Goal: Information Seeking & Learning: Check status

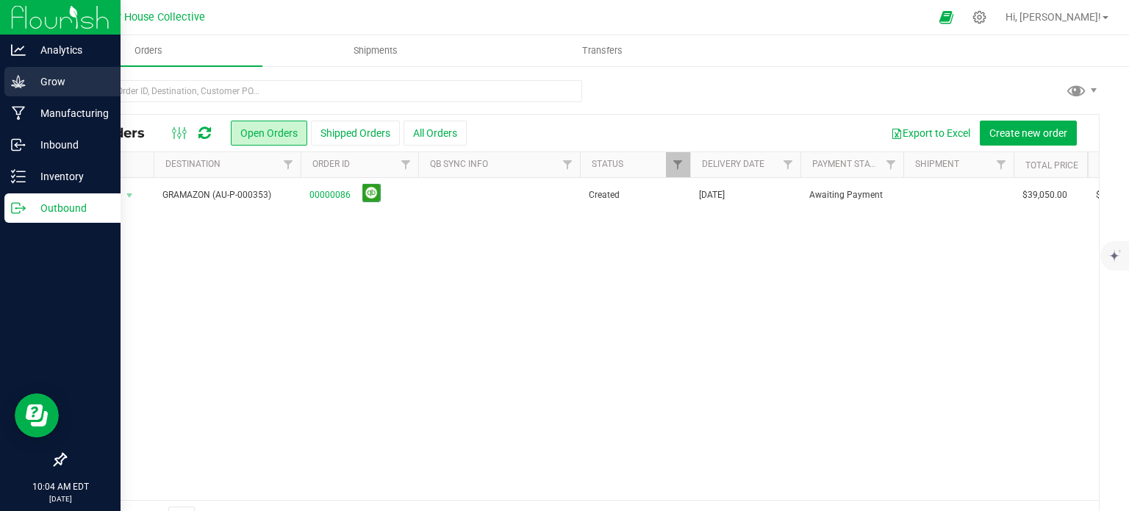
click at [50, 75] on p "Grow" at bounding box center [70, 82] width 88 height 18
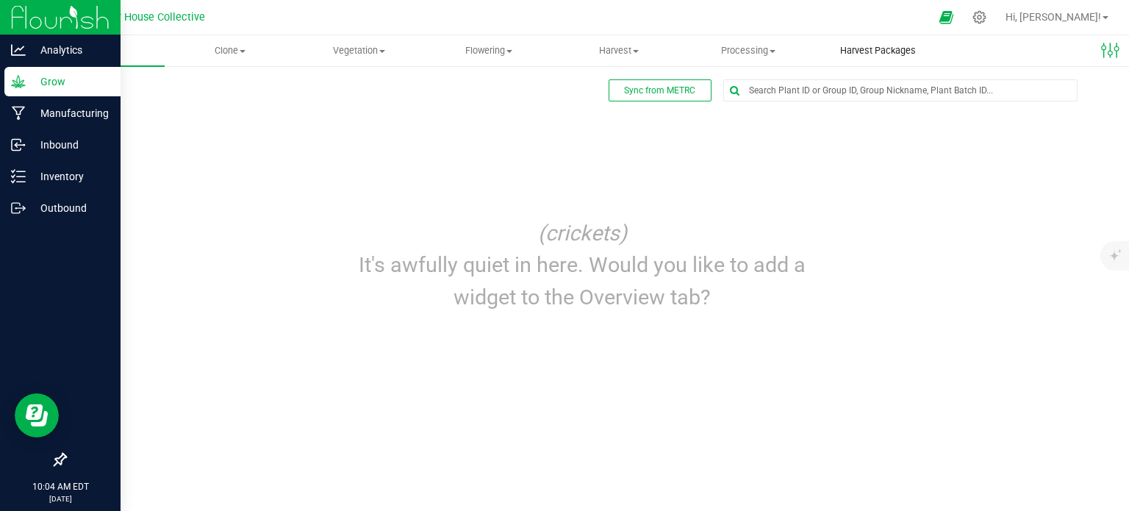
click at [841, 51] on span "Harvest Packages" at bounding box center [877, 50] width 115 height 13
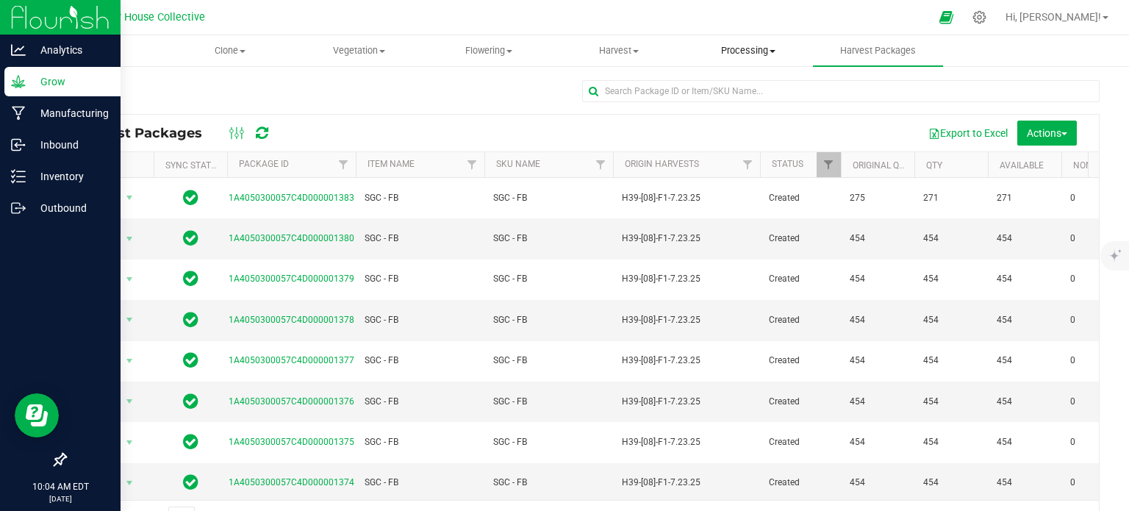
click at [748, 58] on uib-tab-heading "Processing Create package Processing harvests Processing plants Completed harve…" at bounding box center [748, 50] width 128 height 29
click at [738, 107] on span "Processing harvests" at bounding box center [752, 106] width 136 height 12
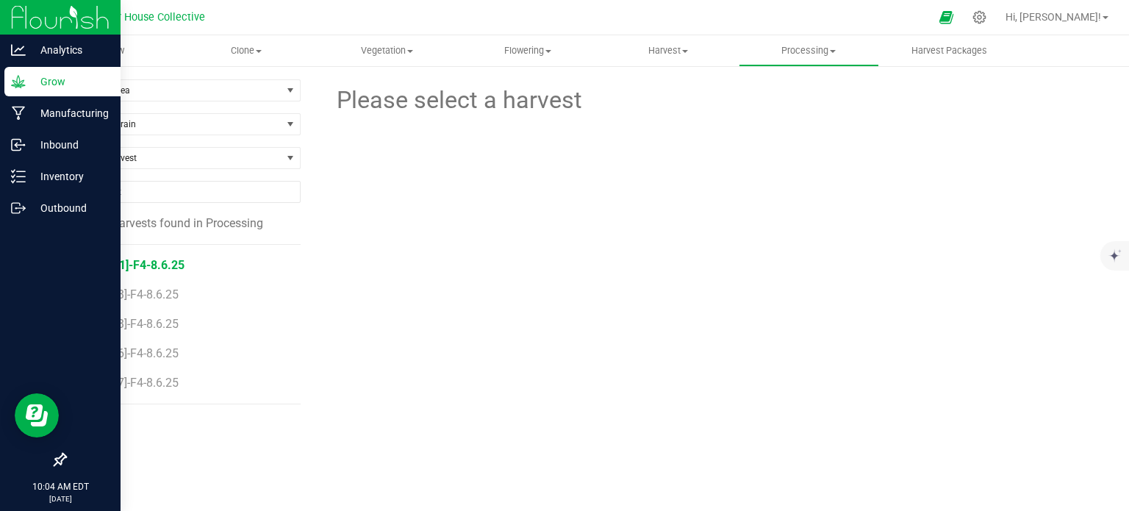
click at [124, 264] on span "H40-[01]-F4-8.6.25" at bounding box center [134, 265] width 101 height 14
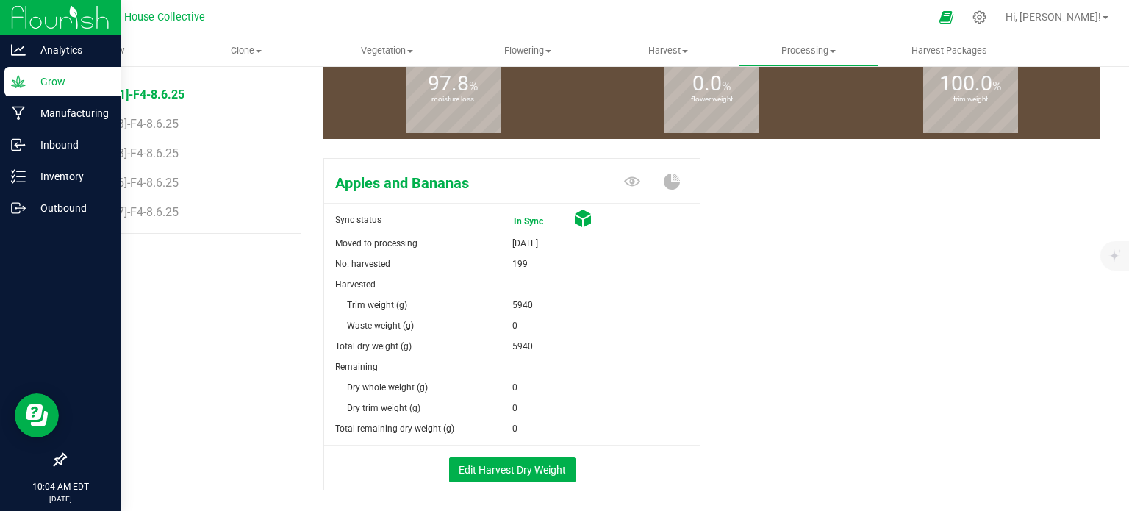
scroll to position [170, 0]
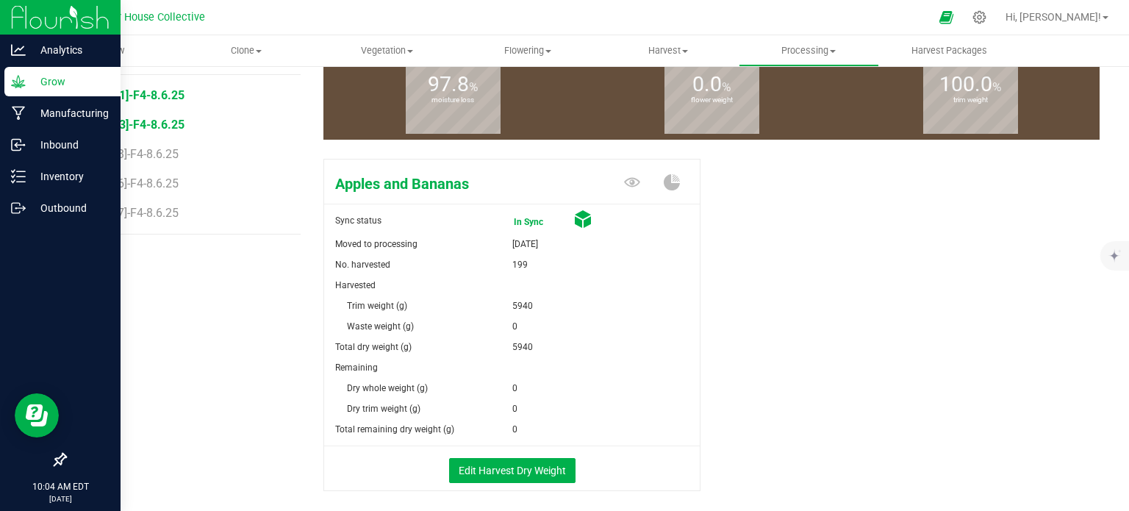
click at [137, 129] on span "H40-[03]-F4-8.6.25" at bounding box center [134, 125] width 101 height 14
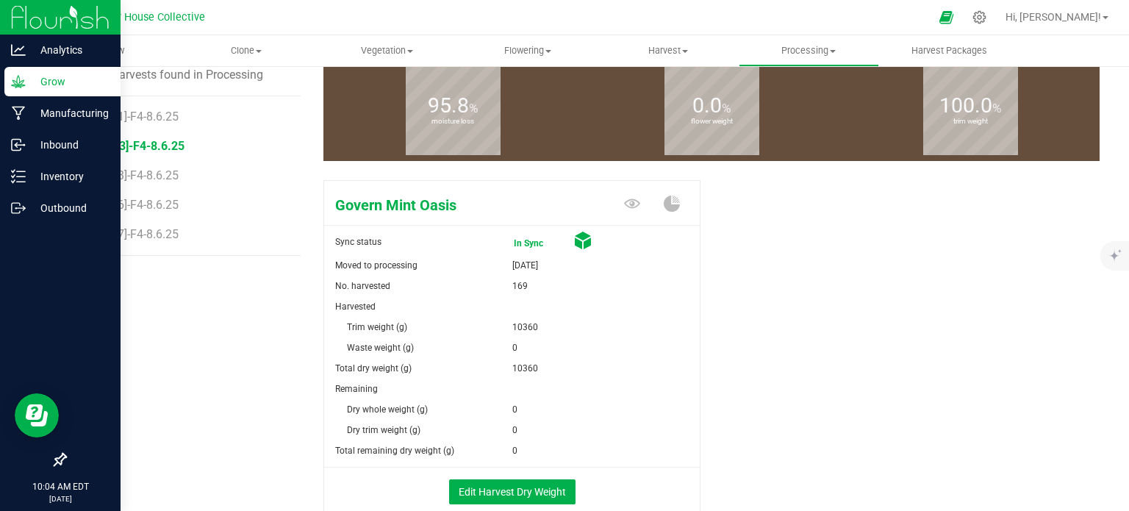
scroll to position [149, 0]
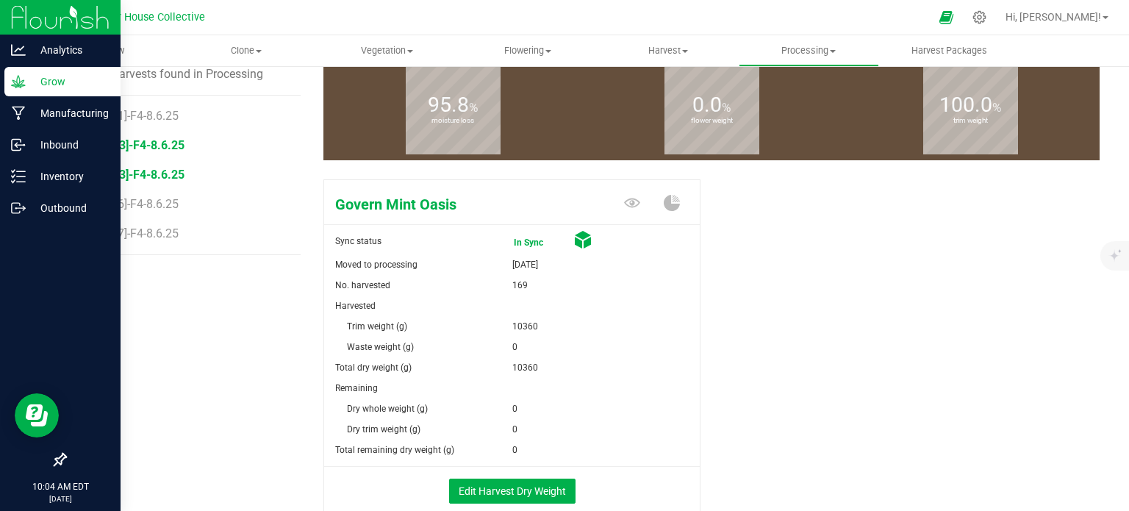
click at [131, 178] on span "H40-[13]-F4-8.6.25" at bounding box center [134, 175] width 101 height 14
click at [131, 208] on span "H40-[16]-F4-8.6.25" at bounding box center [134, 204] width 101 height 14
click at [169, 235] on span "H40-[17]-F4-8.6.25" at bounding box center [134, 233] width 101 height 14
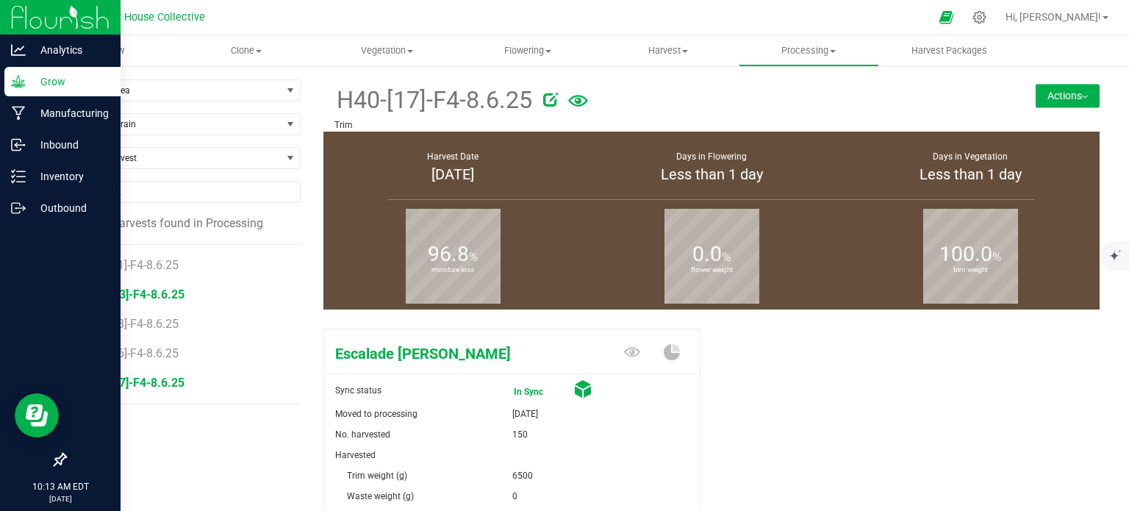
click at [175, 293] on span "H40-[03]-F4-8.6.25" at bounding box center [134, 294] width 101 height 14
click at [173, 325] on span "H40-[13]-F4-8.6.25" at bounding box center [134, 324] width 101 height 14
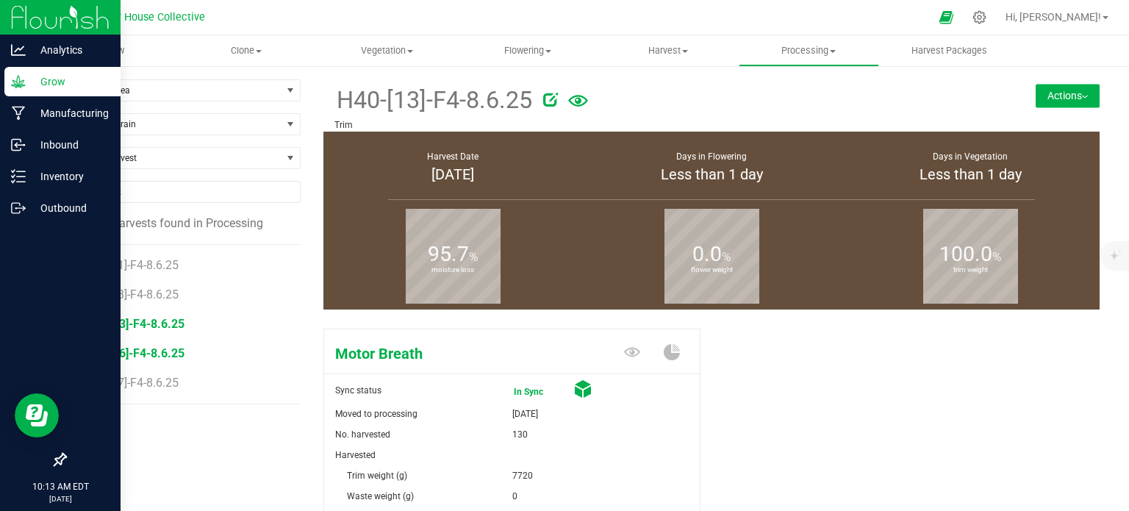
click at [148, 351] on span "H40-[16]-F4-8.6.25" at bounding box center [134, 353] width 101 height 14
click at [29, 75] on p "Grow" at bounding box center [70, 82] width 88 height 18
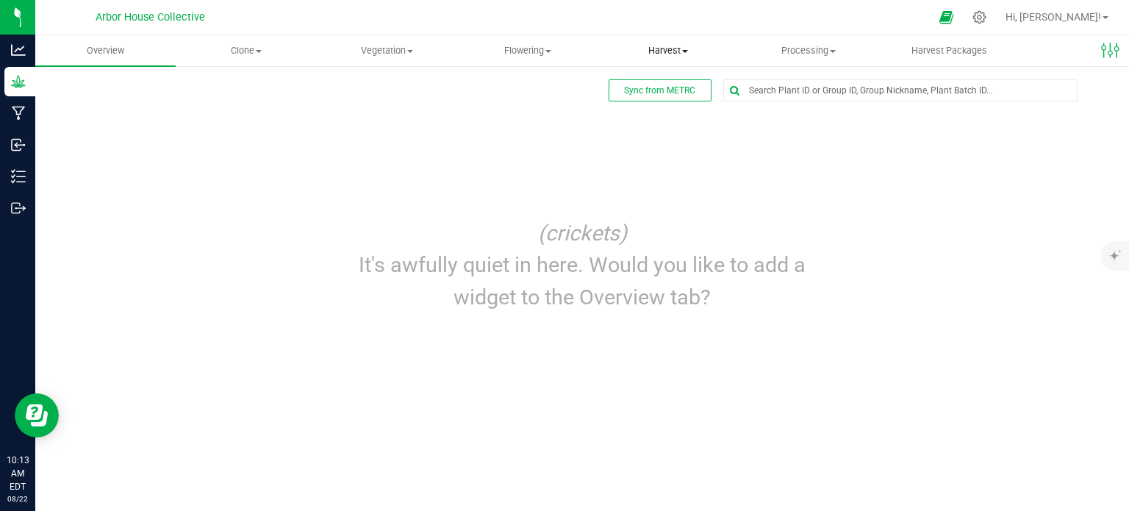
click at [684, 48] on span "Harvest" at bounding box center [667, 50] width 139 height 13
click at [670, 99] on li "Harvested plants" at bounding box center [668, 107] width 140 height 18
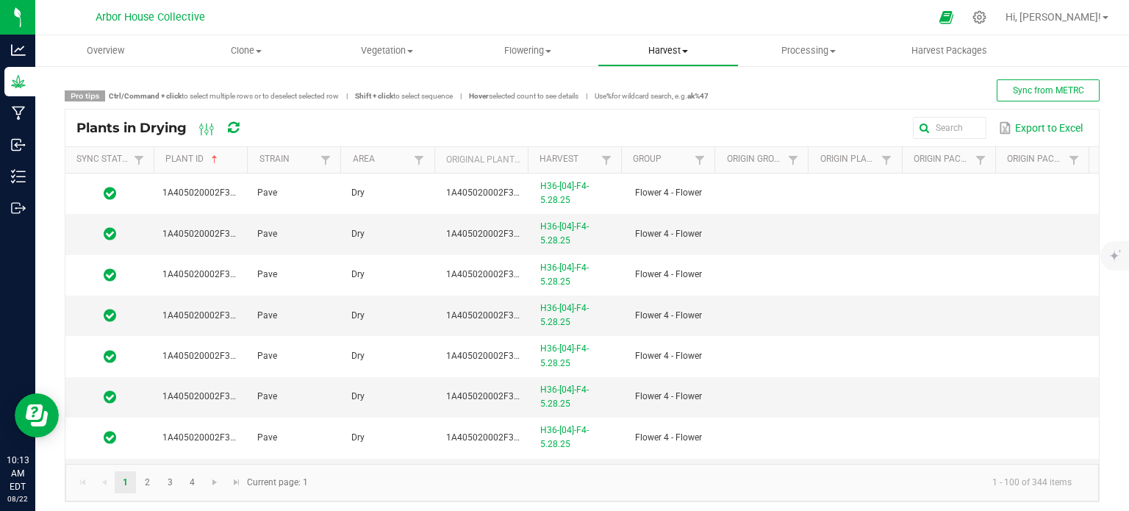
click at [685, 43] on uib-tab-heading "Harvest Harvests Harvested plants" at bounding box center [667, 50] width 139 height 29
click at [673, 90] on span "Harvests" at bounding box center [639, 88] width 82 height 12
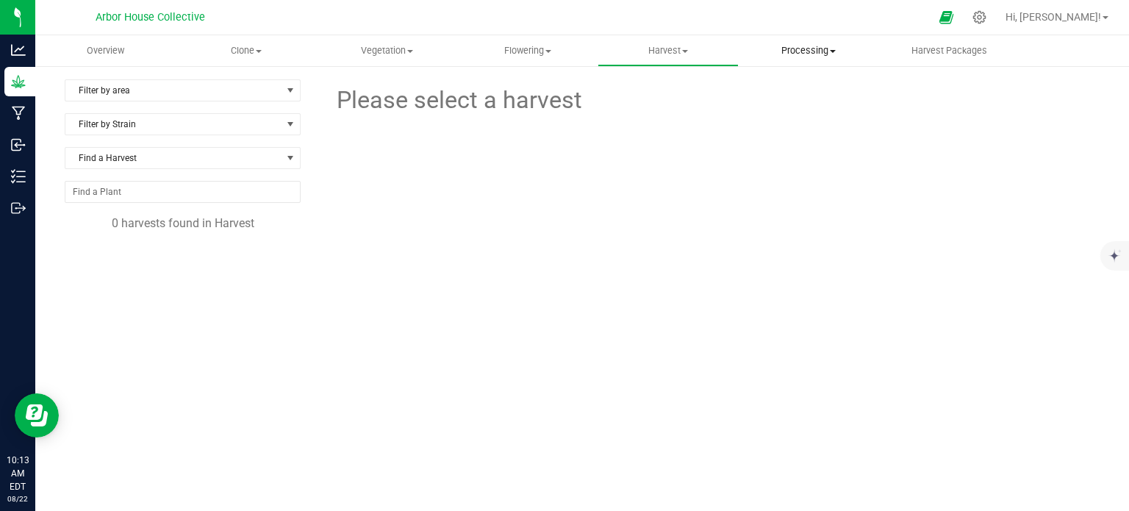
click at [778, 48] on span "Processing" at bounding box center [809, 50] width 139 height 13
click at [784, 144] on span "Completed harvests" at bounding box center [806, 141] width 135 height 12
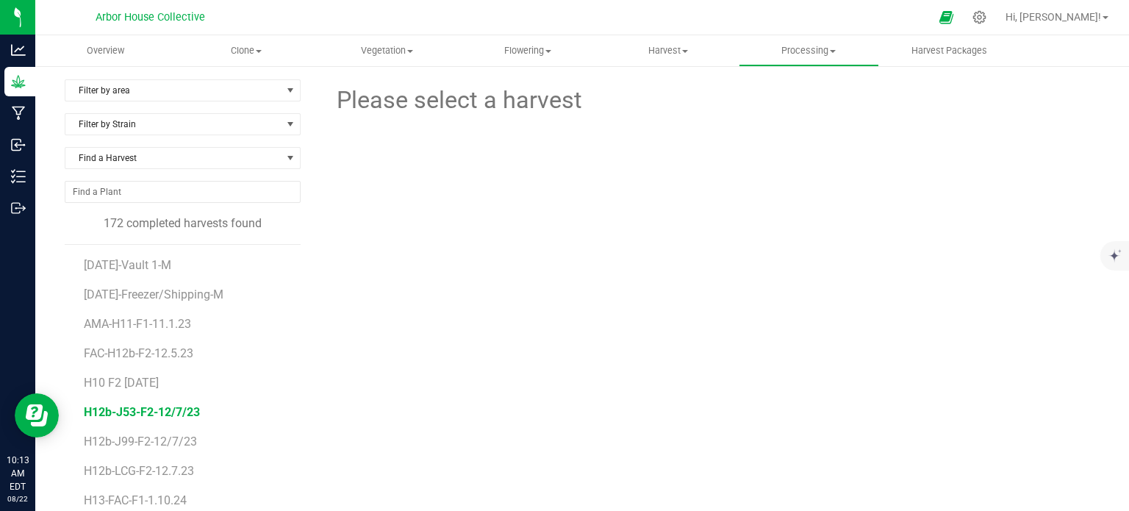
click at [160, 405] on span "H12b-J53-F2-12/7/23" at bounding box center [142, 412] width 116 height 14
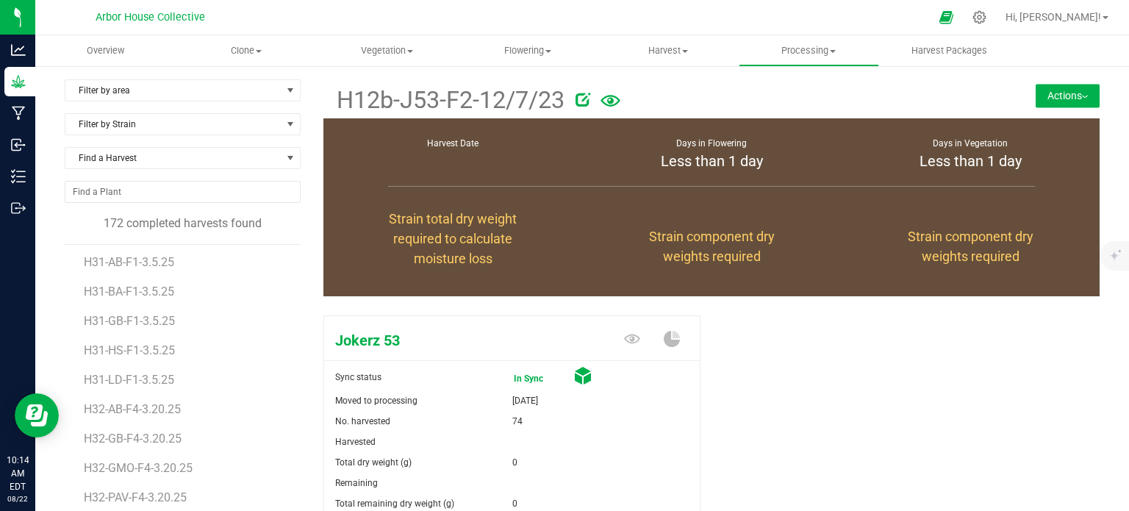
scroll to position [3311, 0]
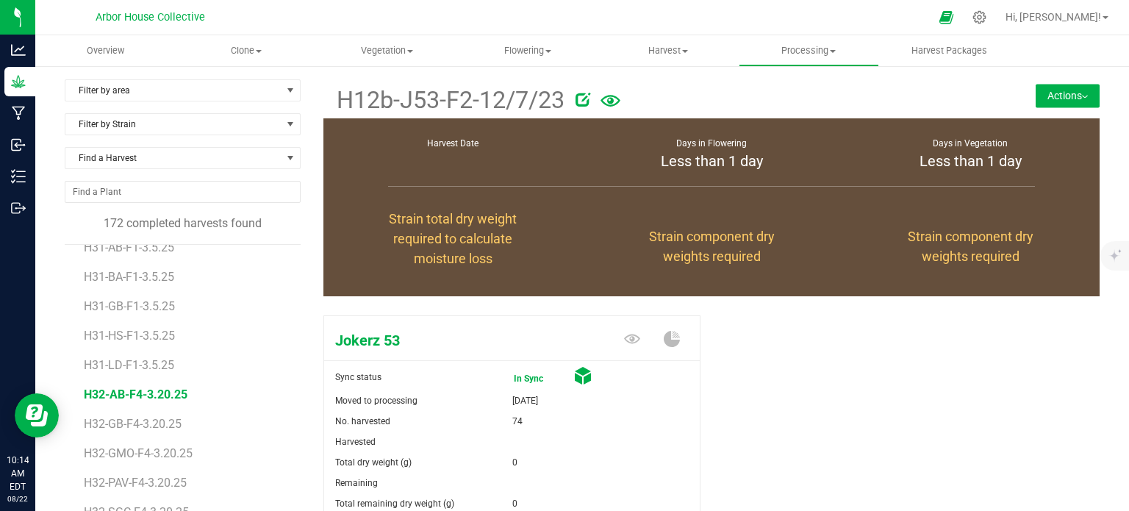
click at [158, 390] on span "H32-AB-F4-3.20.25" at bounding box center [136, 394] width 104 height 14
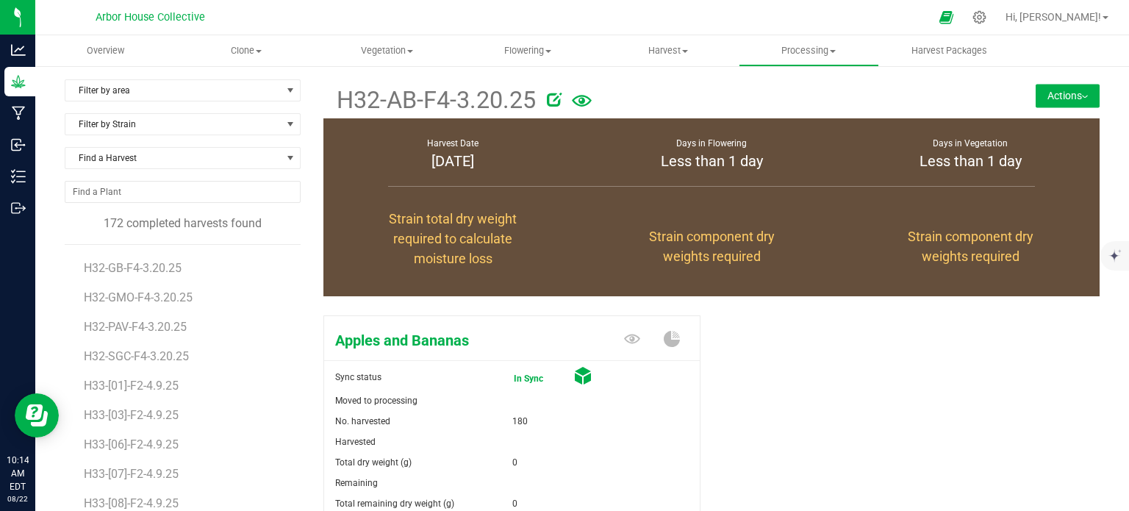
scroll to position [3467, 0]
click at [158, 390] on span "H33-[01]-F2-4.9.25" at bounding box center [131, 386] width 95 height 14
click at [158, 390] on li "H36-[04]-F4-5.28.25" at bounding box center [187, 403] width 207 height 29
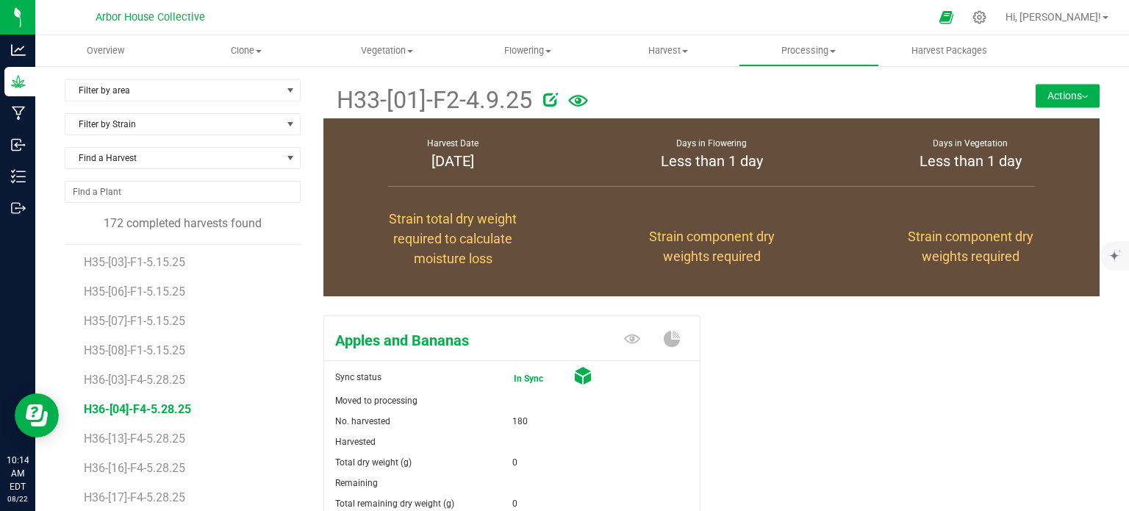
click at [165, 402] on span "H36-[04]-F4-5.28.25" at bounding box center [137, 409] width 107 height 14
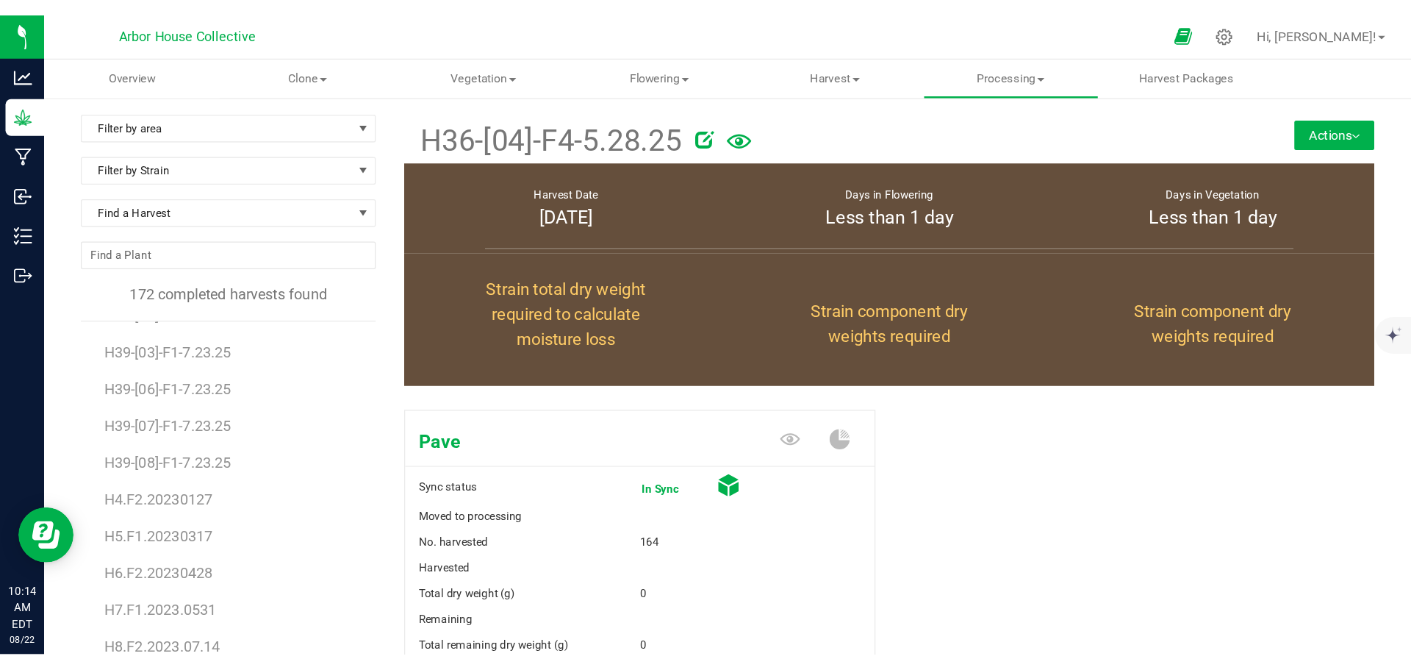
scroll to position [4440, 0]
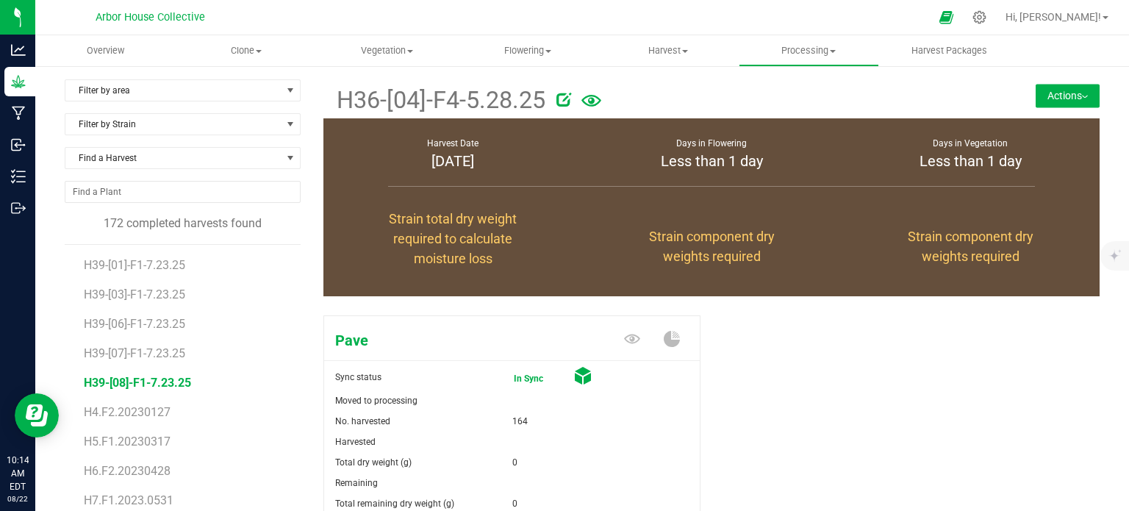
click at [171, 376] on span "H39-[08]-F1-7.23.25" at bounding box center [137, 383] width 107 height 14
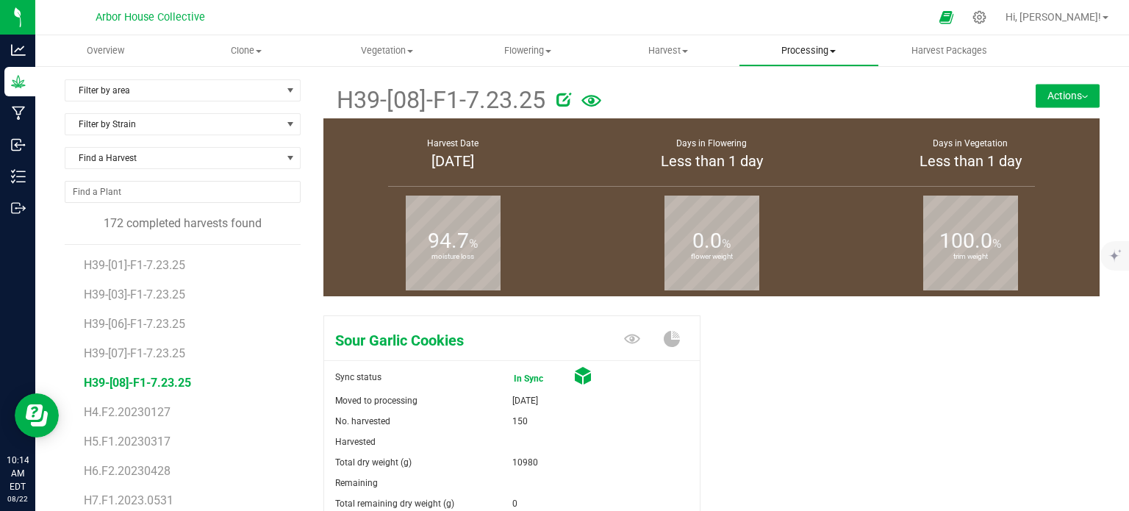
click at [800, 46] on span "Processing" at bounding box center [809, 50] width 139 height 13
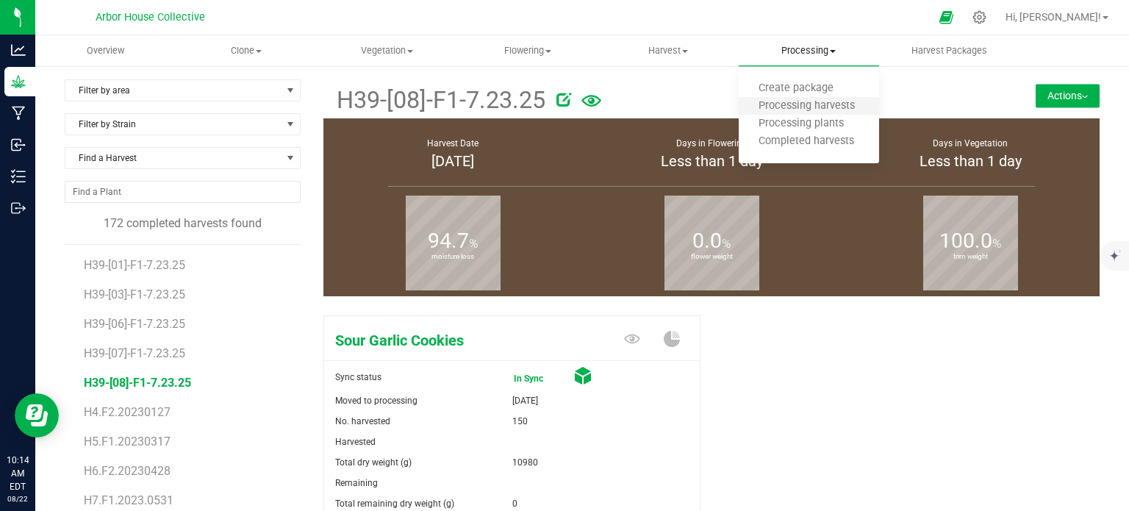
click at [794, 114] on li "Processing harvests" at bounding box center [809, 107] width 140 height 18
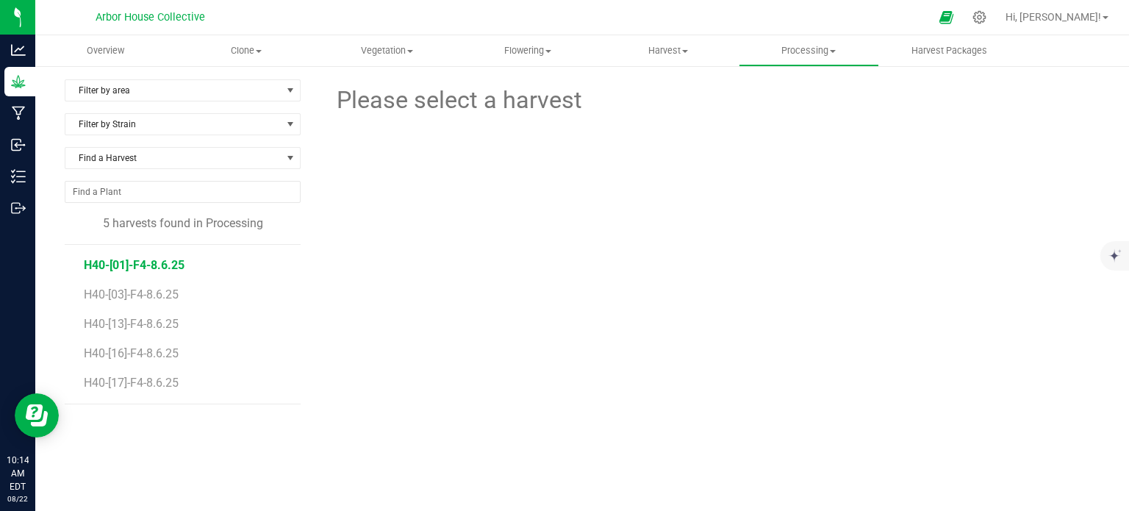
click at [168, 262] on span "H40-[01]-F4-8.6.25" at bounding box center [134, 265] width 101 height 14
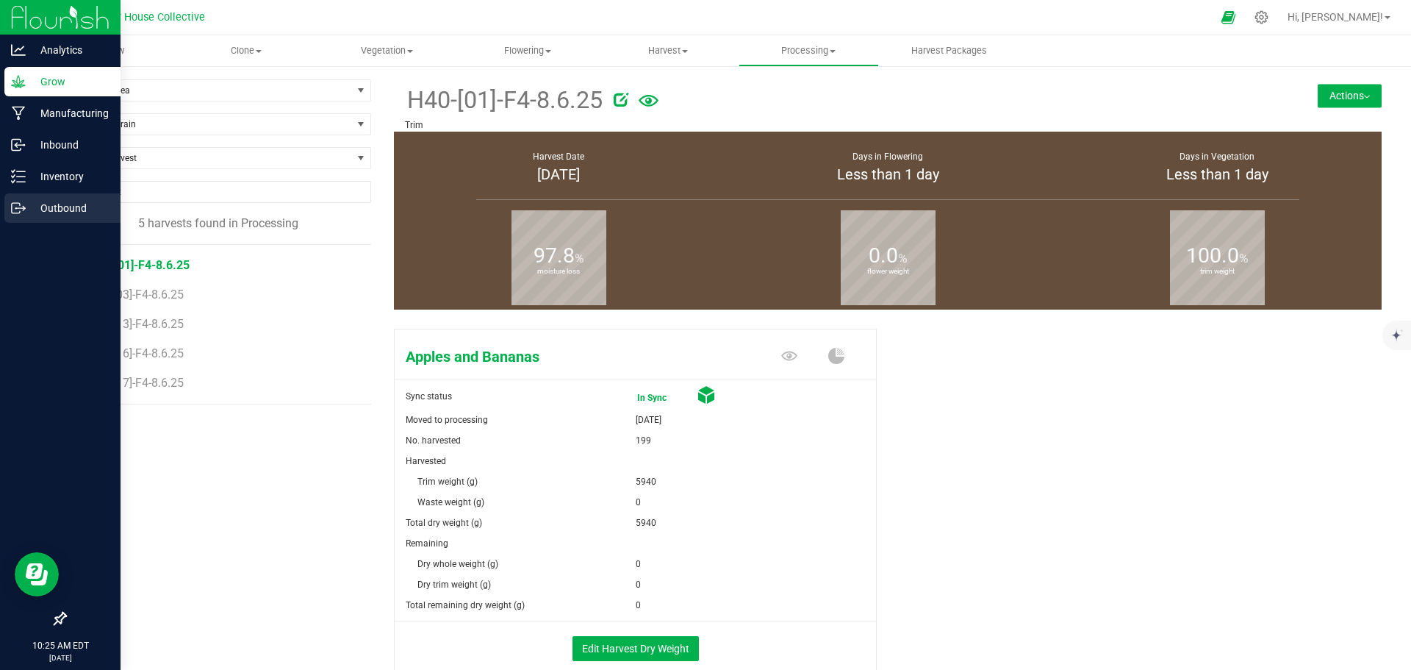
click at [54, 207] on p "Outbound" at bounding box center [70, 208] width 88 height 18
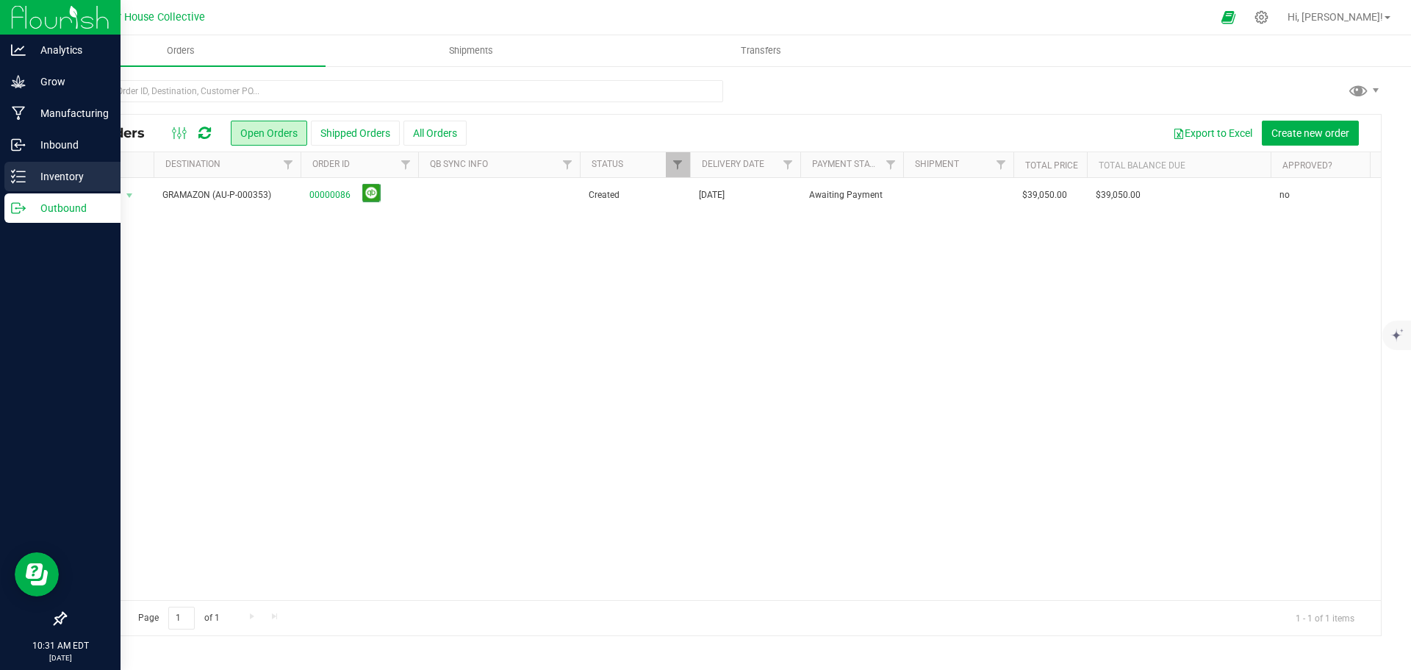
click at [32, 170] on p "Inventory" at bounding box center [70, 177] width 88 height 18
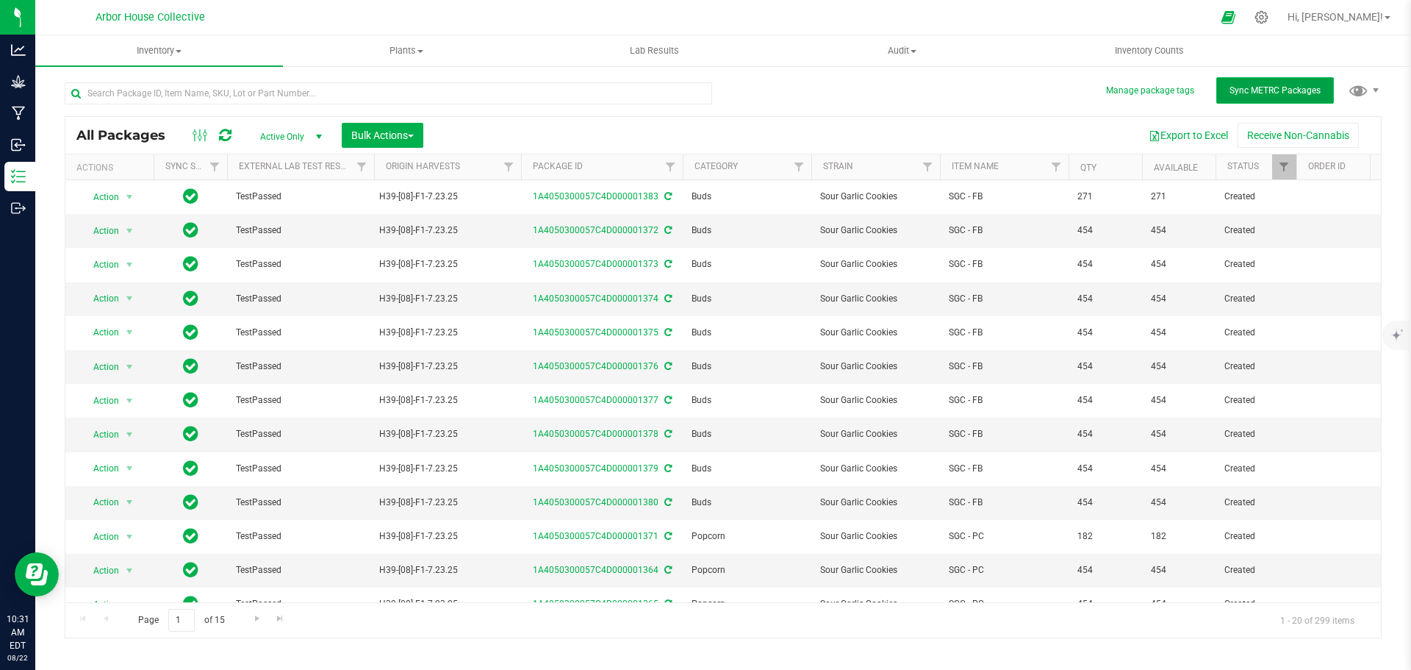
click at [1128, 89] on span "Sync METRC Packages" at bounding box center [1275, 90] width 91 height 10
click at [652, 121] on div "All Packages Active Only Active Only Lab Samples Locked All External Internal B…" at bounding box center [723, 135] width 1316 height 37
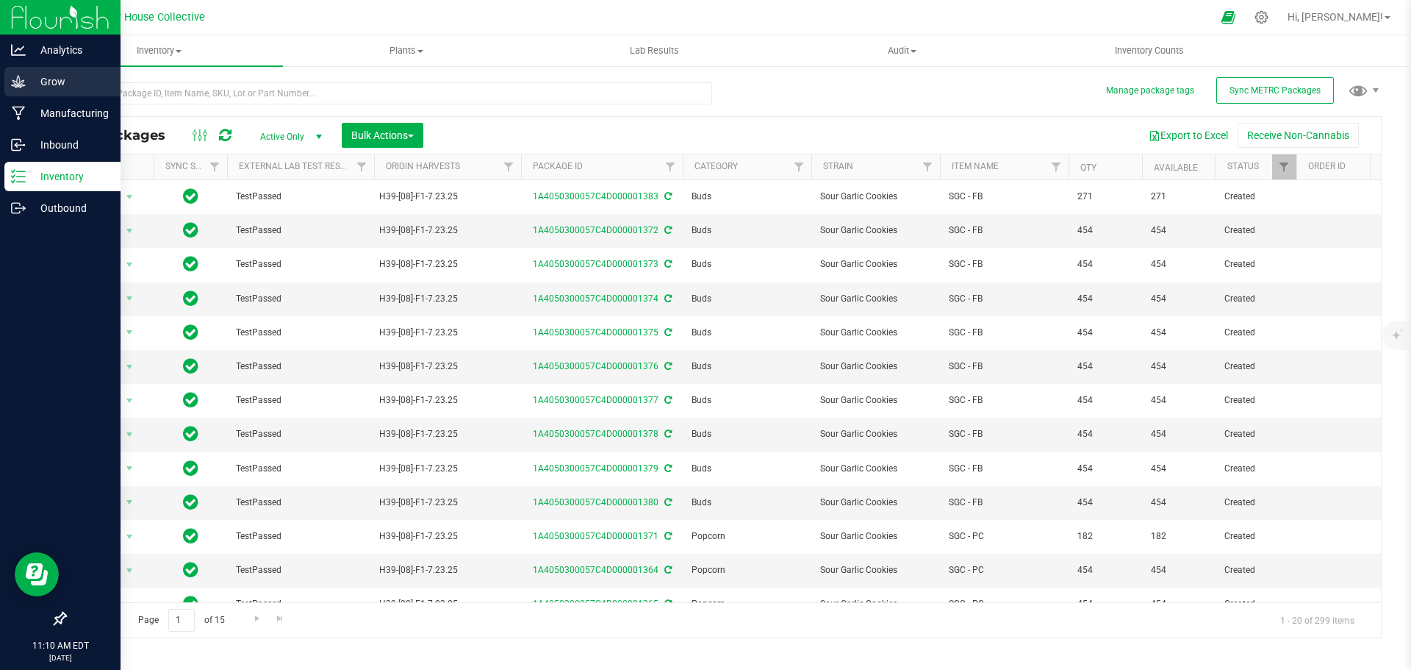
click at [44, 76] on p "Grow" at bounding box center [70, 82] width 88 height 18
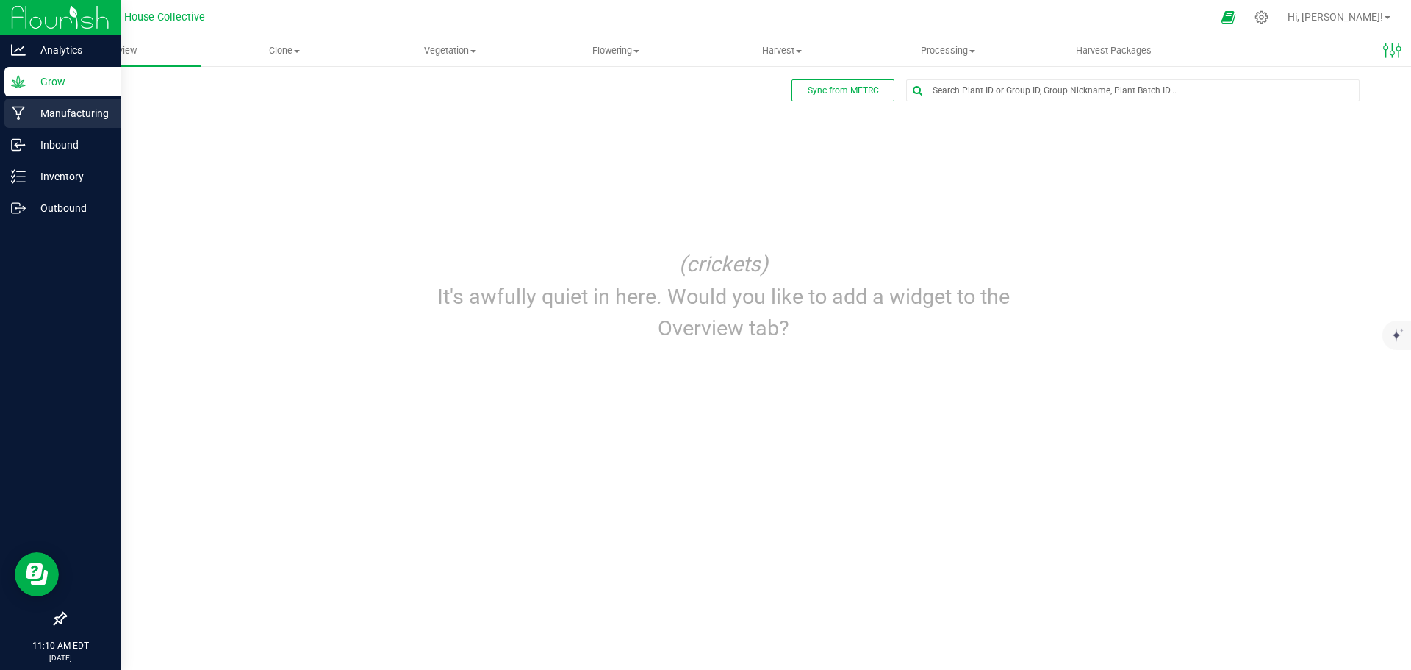
click at [28, 110] on p "Manufacturing" at bounding box center [70, 113] width 88 height 18
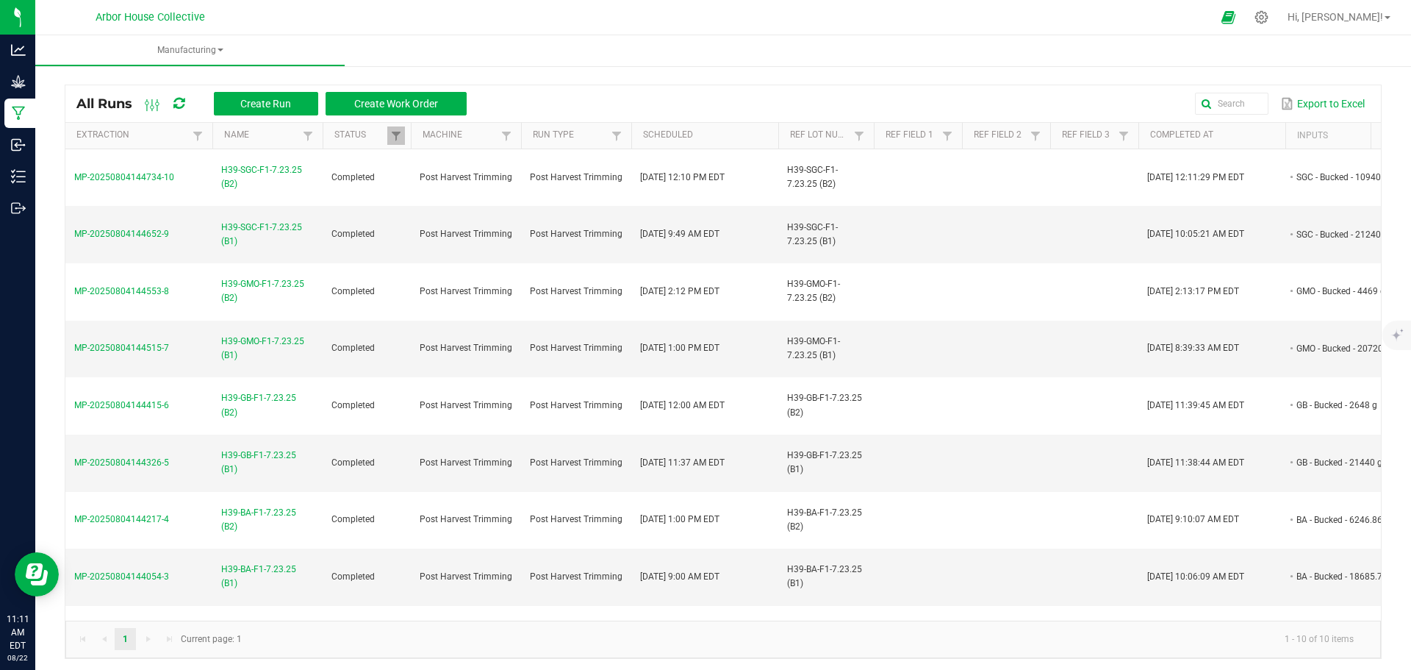
drag, startPoint x: 674, startPoint y: 107, endPoint x: 623, endPoint y: 101, distance: 51.8
click at [623, 101] on div "Export to Excel" at bounding box center [924, 103] width 892 height 25
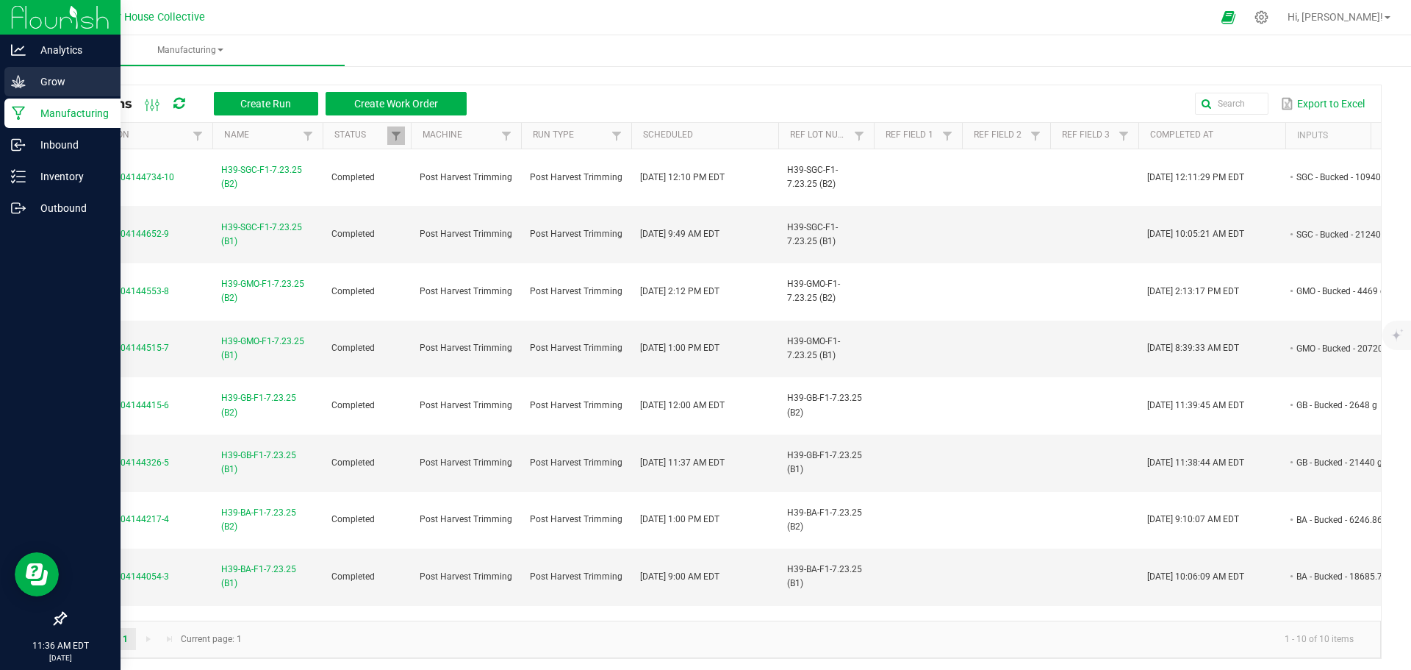
click at [29, 76] on p "Grow" at bounding box center [70, 82] width 88 height 18
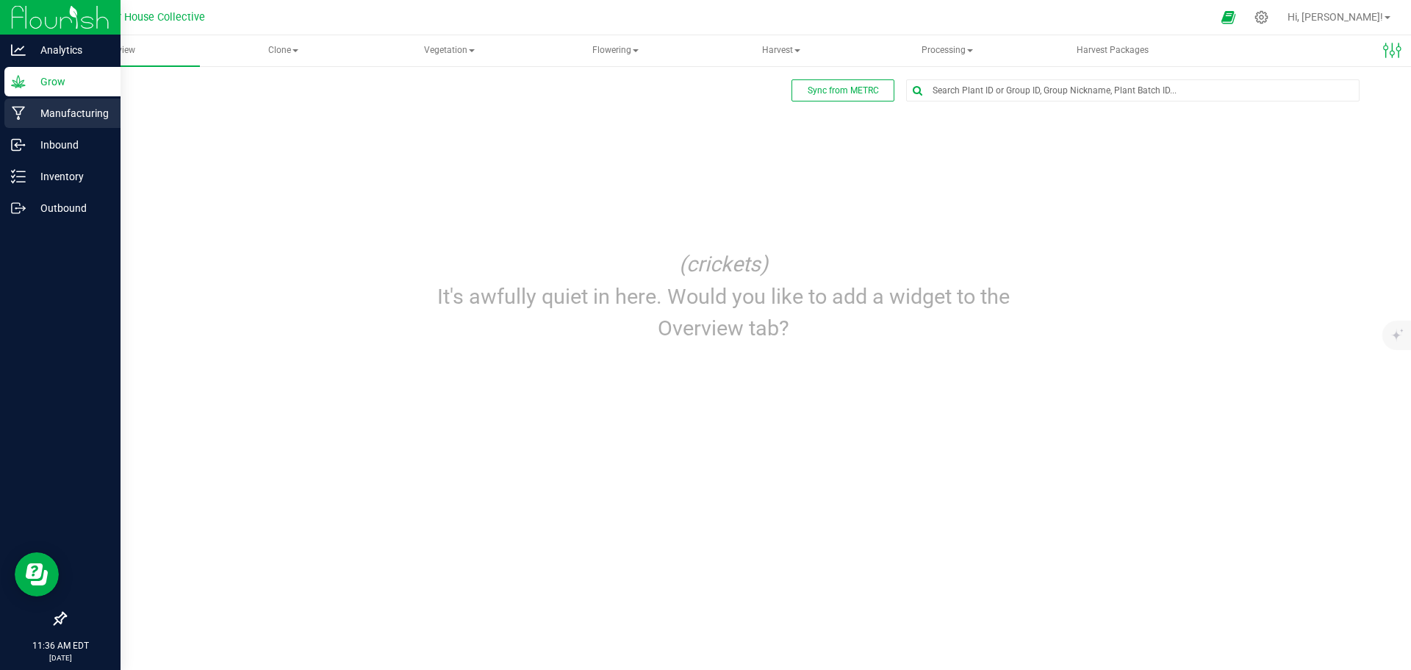
click at [62, 118] on p "Manufacturing" at bounding box center [70, 113] width 88 height 18
